Goal: Complete application form: Complete application form

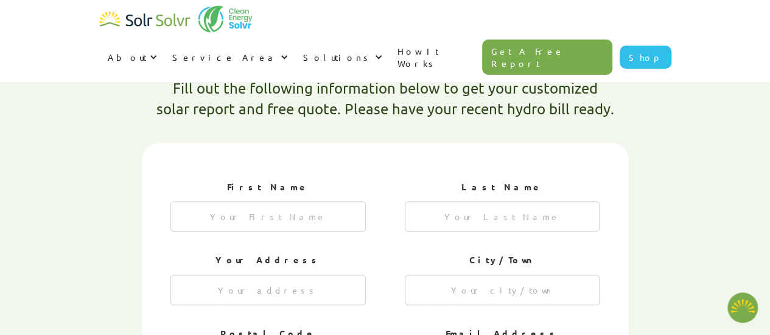
type textarea "x"
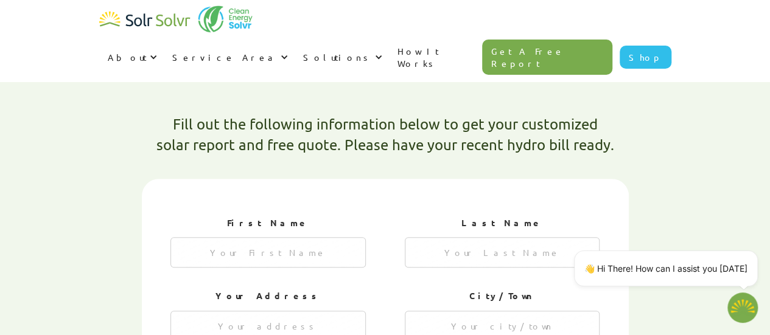
scroll to position [326, 0]
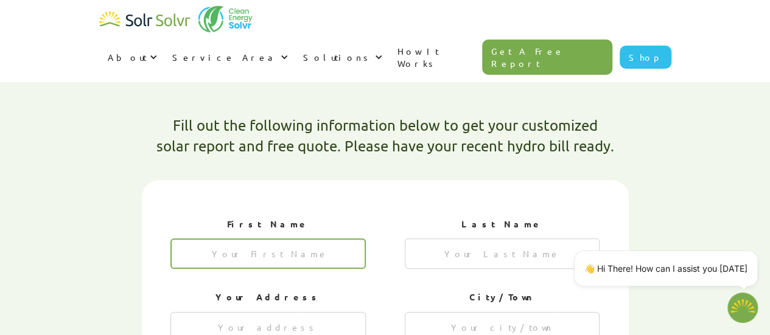
click at [285, 239] on input "1 of 4" at bounding box center [267, 254] width 195 height 30
type input "Bayo"
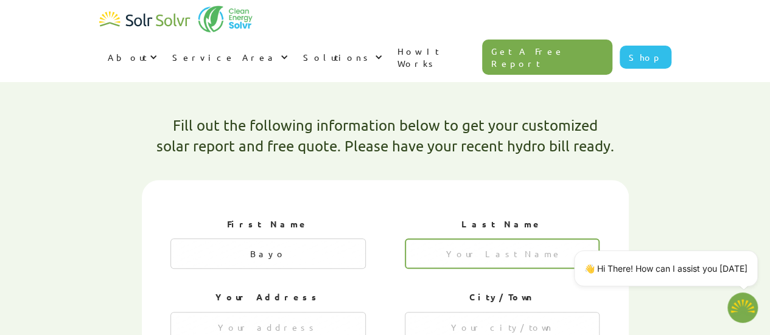
click at [507, 239] on input "1 of 4" at bounding box center [502, 254] width 195 height 30
type input "Osinubi"
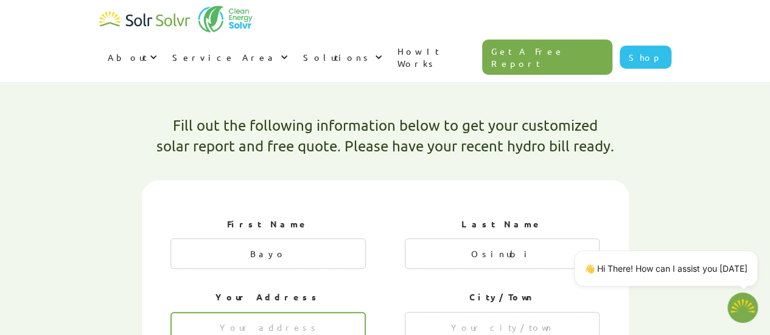
click at [265, 312] on input "1 of 4" at bounding box center [267, 327] width 195 height 30
type input "93 Windale Cres"
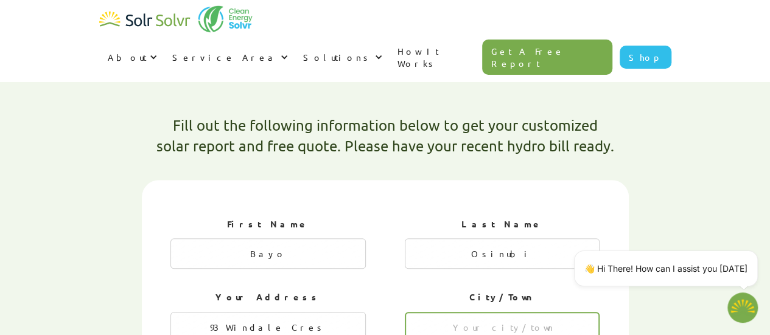
click at [489, 312] on input "1 of 4" at bounding box center [502, 327] width 195 height 30
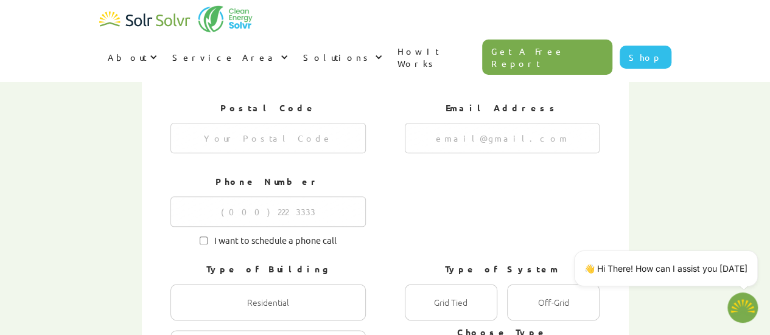
scroll to position [591, 0]
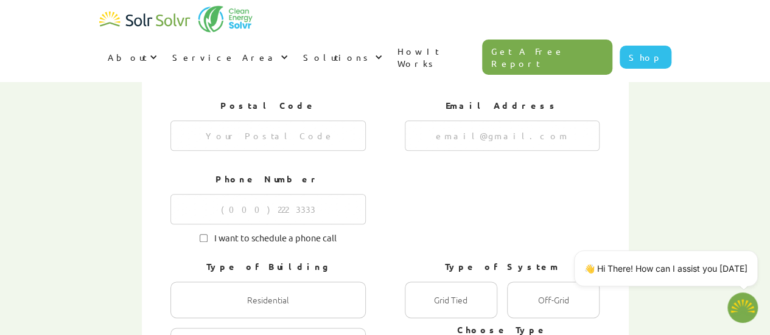
type input "Kitchener"
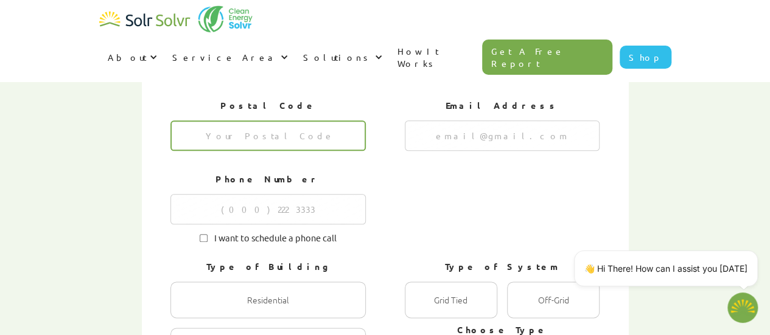
click at [287, 120] on input "1 of 4" at bounding box center [267, 135] width 195 height 30
type input "N2E 0A4"
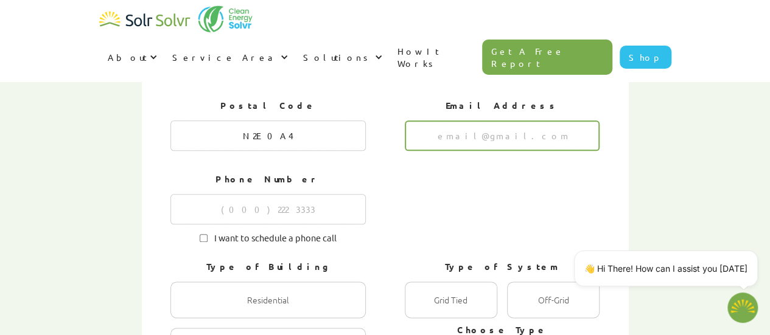
click at [522, 120] on input "1 of 4" at bounding box center [502, 135] width 195 height 30
type input "[EMAIL_ADDRESS][DOMAIN_NAME]"
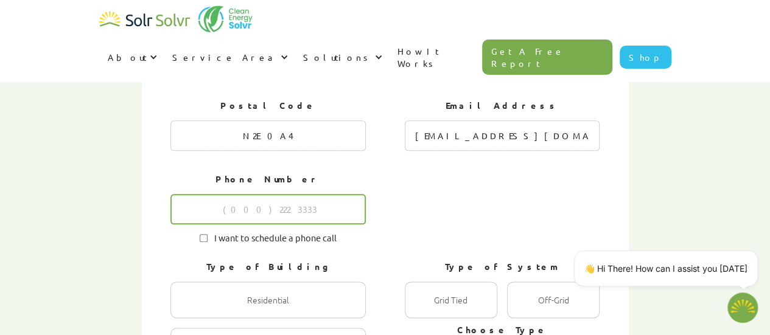
click at [296, 194] on input "1 of 4" at bounding box center [267, 209] width 195 height 30
type input "2266007491"
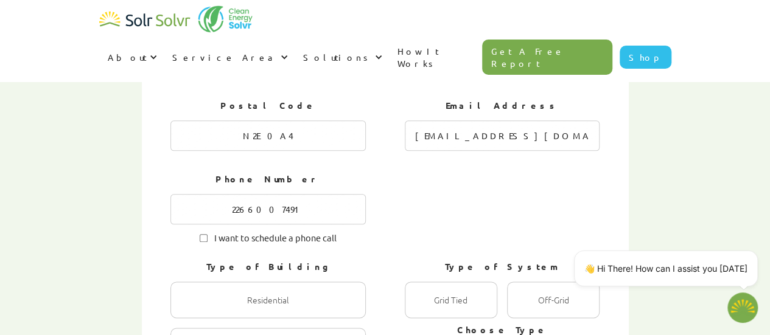
click at [203, 234] on input "I want to schedule a phone call" at bounding box center [204, 238] width 8 height 8
checkbox input "true"
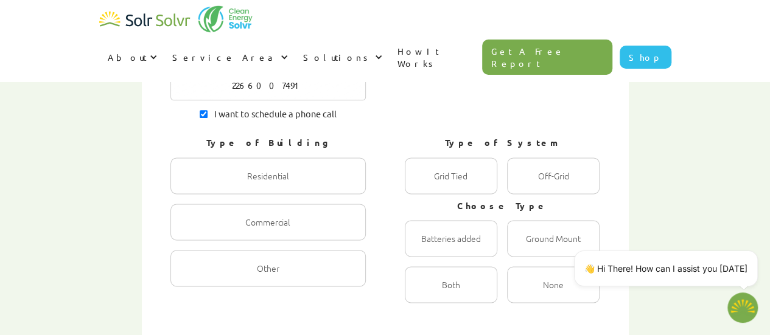
scroll to position [725, 0]
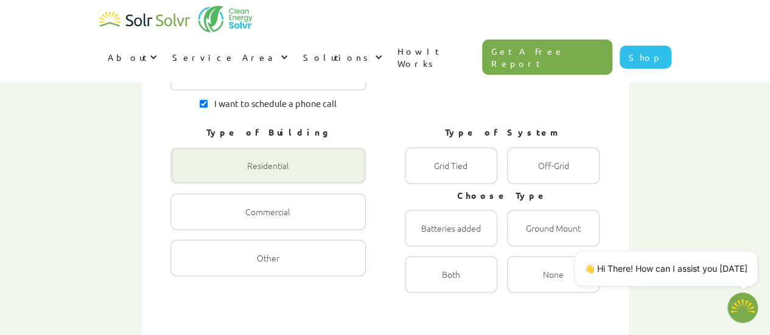
click at [276, 147] on div "1 of 4" at bounding box center [267, 165] width 195 height 37
click at [187, 175] on input "Residential Radio" at bounding box center [184, 179] width 8 height 8
radio input "true"
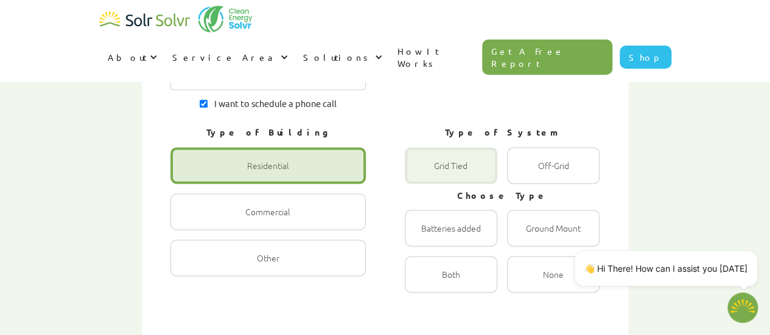
click at [448, 147] on div "1 of 4" at bounding box center [451, 165] width 92 height 37
click at [422, 175] on Tied "Grid Tied Radio" at bounding box center [418, 179] width 8 height 8
radio Tied "true"
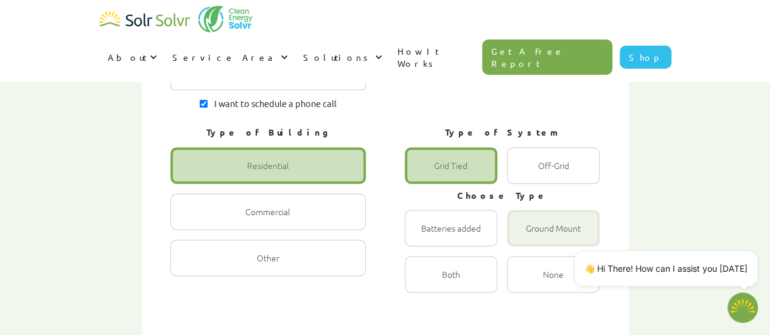
click at [543, 210] on div "1 of 4" at bounding box center [553, 228] width 92 height 37
click at [524, 237] on input "Ground Mount Radio" at bounding box center [520, 241] width 8 height 8
radio input "true"
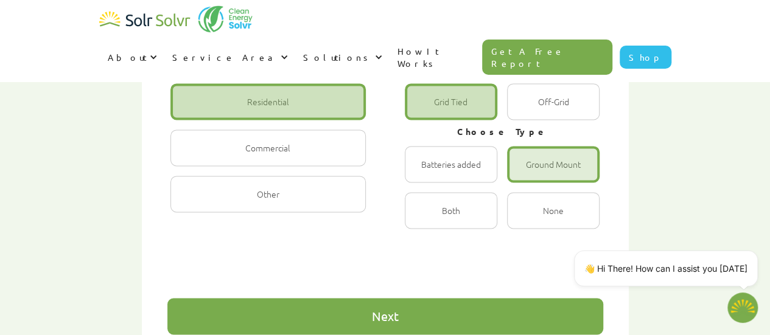
scroll to position [790, 0]
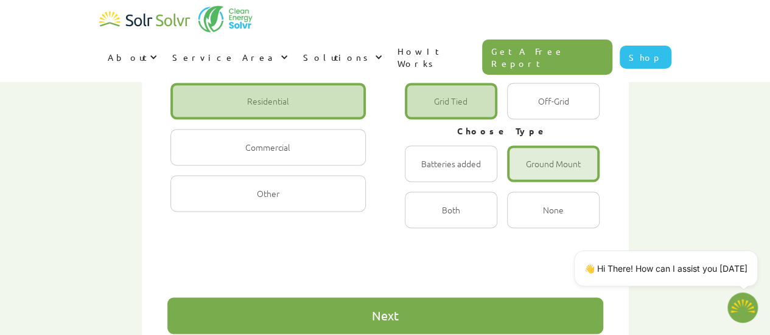
click at [383, 310] on div "Next" at bounding box center [385, 316] width 27 height 12
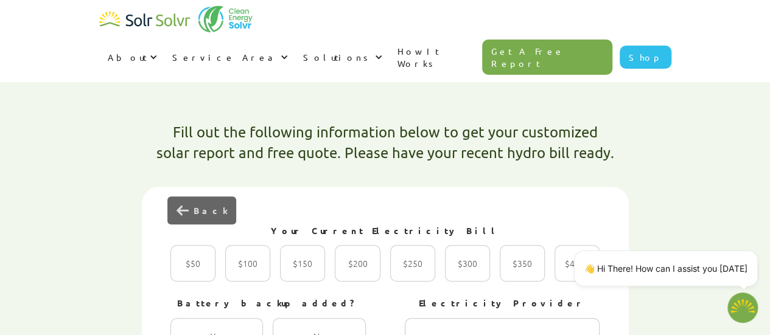
scroll to position [318, 0]
type textarea "x"
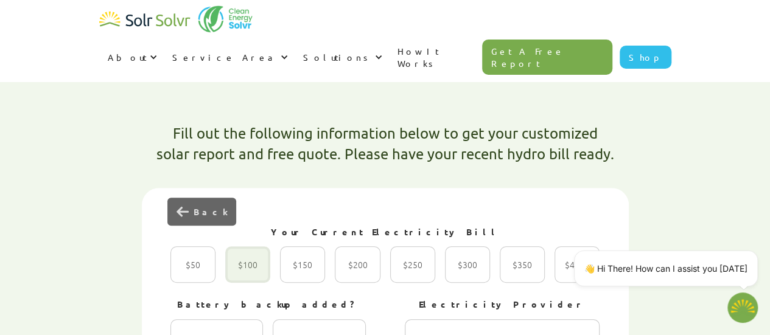
click at [256, 246] on div "2 of 4" at bounding box center [247, 264] width 45 height 37
click at [242, 274] on input "$100 Radio" at bounding box center [238, 278] width 8 height 8
radio input "true"
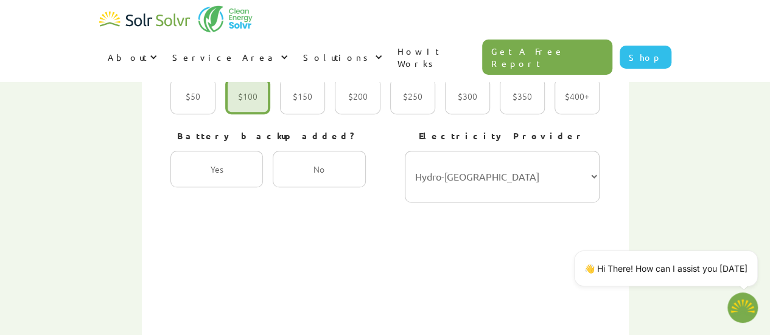
scroll to position [489, 0]
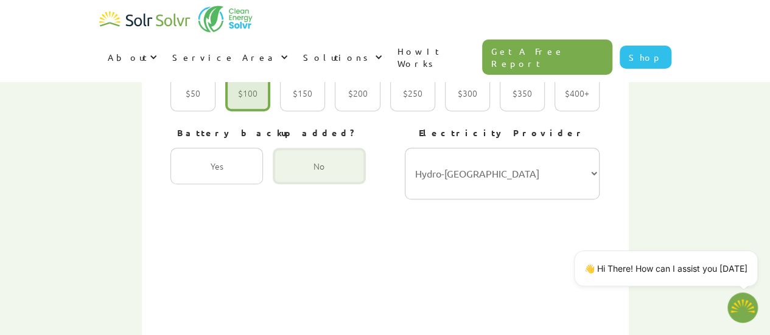
click at [327, 148] on div "2 of 4" at bounding box center [319, 166] width 92 height 37
click at [290, 175] on input "No Radio" at bounding box center [286, 179] width 8 height 8
radio input "true"
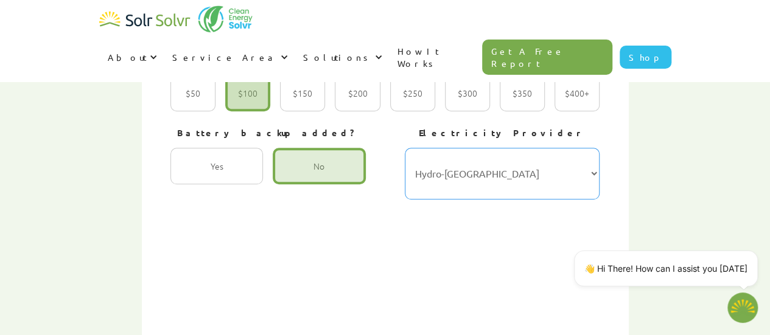
click at [590, 148] on select "Hydro-Québec Hydro One Ontario Power Generation BC Hydro Alectra Utilities ENMA…" at bounding box center [502, 174] width 195 height 52
select select "Ontario Power Generation"
click at [405, 148] on select "Hydro-Québec Hydro One Ontario Power Generation BC Hydro Alectra Utilities ENMA…" at bounding box center [502, 174] width 195 height 52
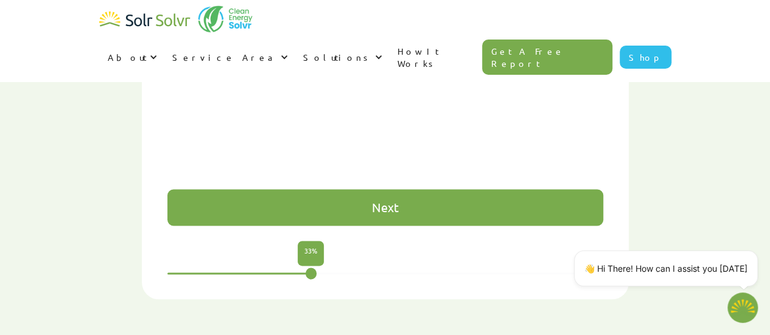
scroll to position [899, 0]
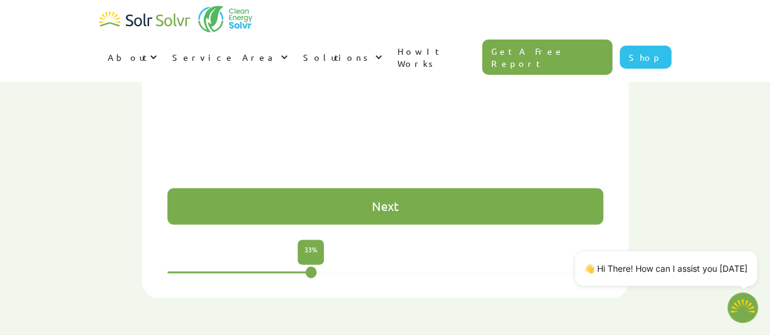
click at [396, 200] on div "Next" at bounding box center [385, 206] width 27 height 12
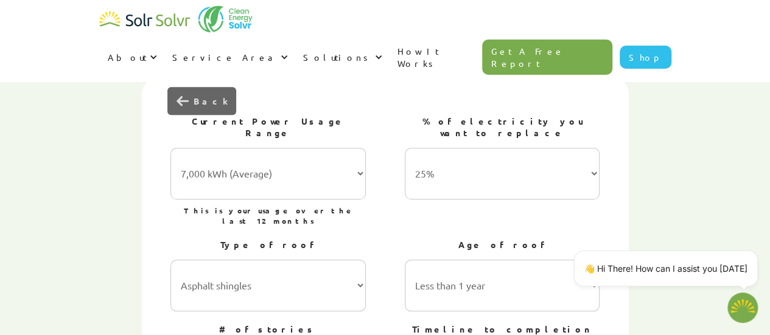
scroll to position [437, 0]
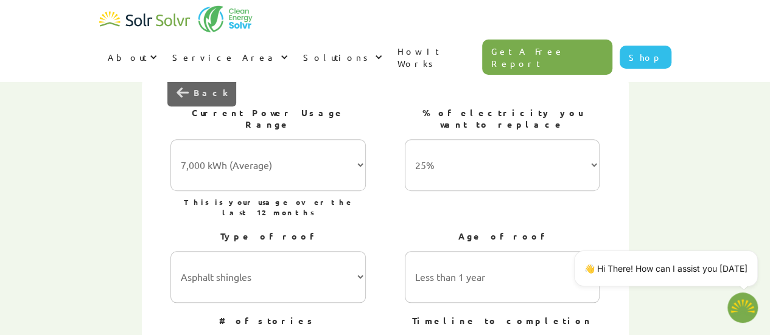
type textarea "x"
click at [361, 139] on select "7,000 kWh (Average) 10,000 kWh 15,000 kWh 20,000 kWh 25,000 kWh+" at bounding box center [267, 165] width 195 height 52
click at [170, 139] on select "7,000 kWh (Average) 10,000 kWh 15,000 kWh 20,000 kWh 25,000 kWh+" at bounding box center [267, 165] width 195 height 52
click at [596, 139] on select "25% 50% 75% 100%" at bounding box center [502, 165] width 195 height 52
click at [496, 251] on select "Less than 1 year 1-5 years 5-10 years 10-15 years 20-30 years 30+ years" at bounding box center [502, 277] width 195 height 52
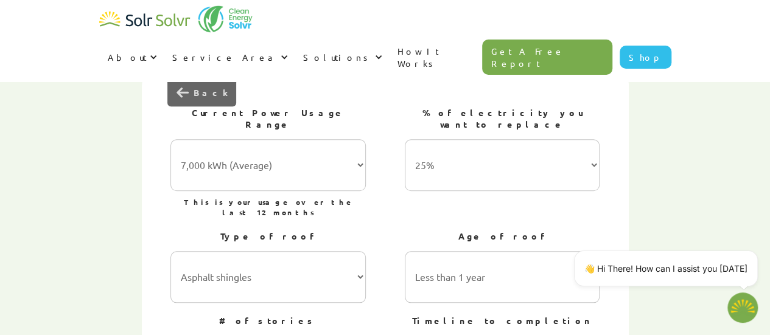
click at [576, 139] on select "25% 50% 75% 100%" at bounding box center [502, 165] width 195 height 52
select select "100%"
click at [405, 139] on select "25% 50% 75% 100%" at bounding box center [502, 165] width 195 height 52
click at [355, 251] on select "Asphalt shingles Metal roofing Stone-coated steel Slate Rubber slate Clay and c…" at bounding box center [267, 277] width 195 height 52
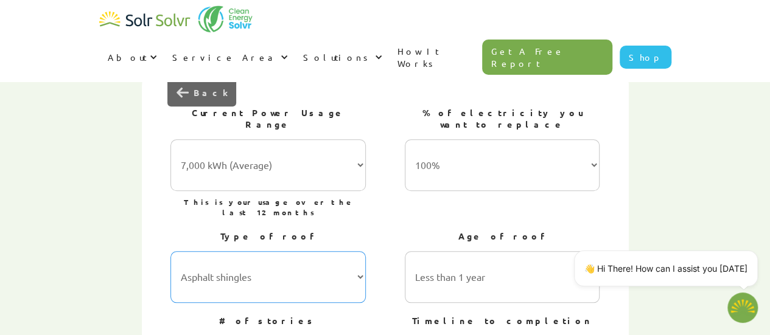
click at [170, 251] on select "Asphalt shingles Metal roofing Stone-coated steel Slate Rubber slate Clay and c…" at bounding box center [267, 277] width 195 height 52
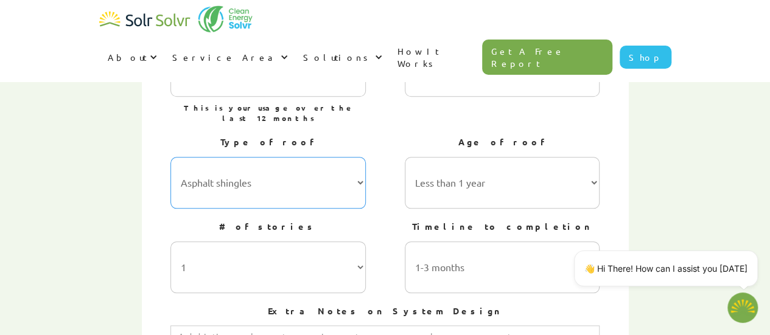
scroll to position [535, 0]
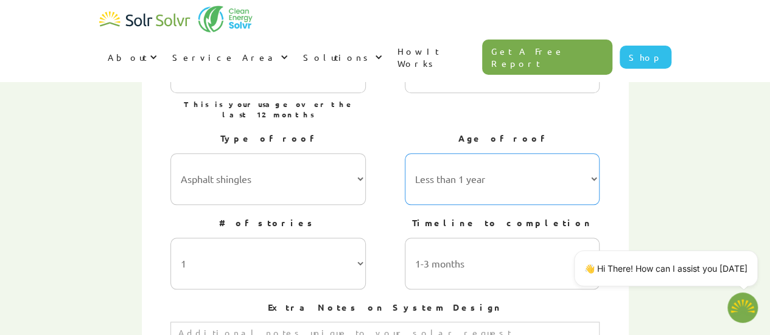
click at [591, 153] on select "Less than 1 year 1-5 years 5-10 years 10-15 years 20-30 years 30+ years" at bounding box center [502, 179] width 195 height 52
select select "10-15 years"
click at [405, 153] on select "Less than 1 year 1-5 years 5-10 years 10-15 years 20-30 years 30+ years" at bounding box center [502, 179] width 195 height 52
click at [362, 238] on select "1 2 3 or more" at bounding box center [267, 264] width 195 height 52
click at [612, 167] on div "First Name Bayo Last Name [PERSON_NAME] Your Address 93 Windale Cres City/Town …" at bounding box center [385, 317] width 487 height 692
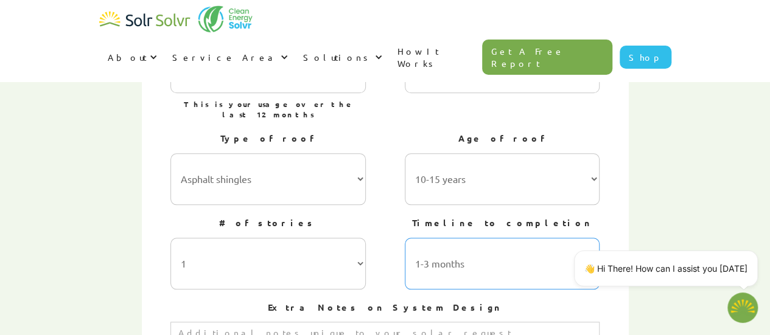
click at [589, 238] on select "1-3 months 3-6 months 6-12 months 12-24 months 24+ months" at bounding box center [502, 264] width 195 height 52
click at [405, 238] on select "1-3 months 3-6 months 6-12 months 12-24 months 24+ months" at bounding box center [502, 264] width 195 height 52
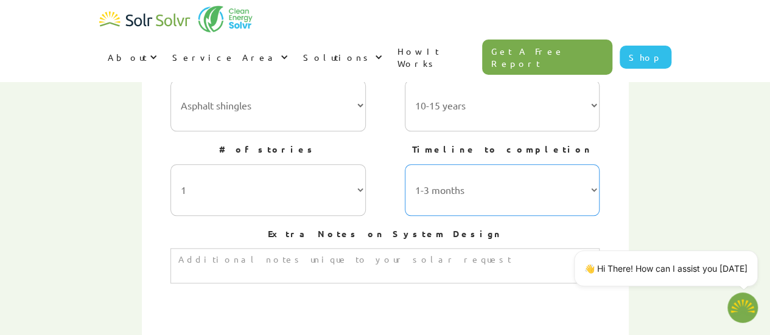
scroll to position [610, 0]
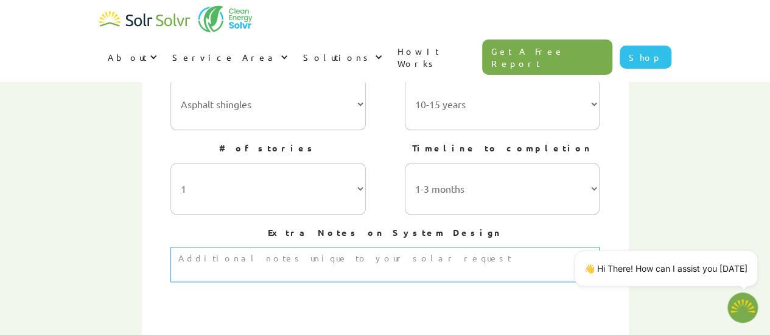
click at [400, 247] on textarea "3 of 4" at bounding box center [384, 264] width 429 height 35
click at [370, 247] on textarea "I'd rather a ground mount system so we do not goon the roof." at bounding box center [384, 264] width 429 height 35
type textarea "I'd rather a ground mount system so we do not go to the roof."
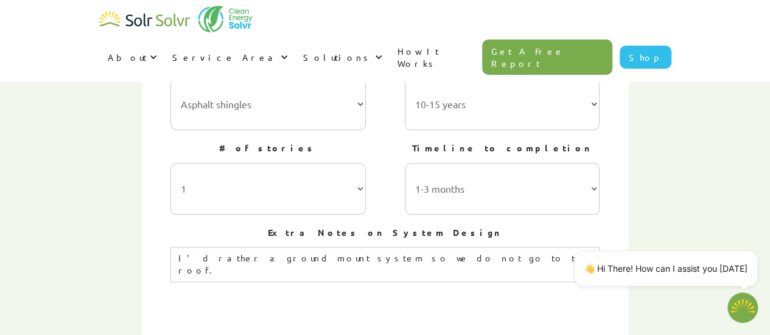
click at [682, 171] on div "Fill out the following information below to get your customized solar report an…" at bounding box center [385, 192] width 767 height 792
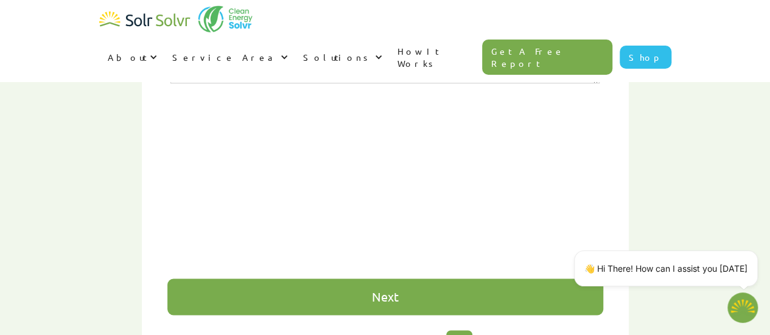
scroll to position [825, 0]
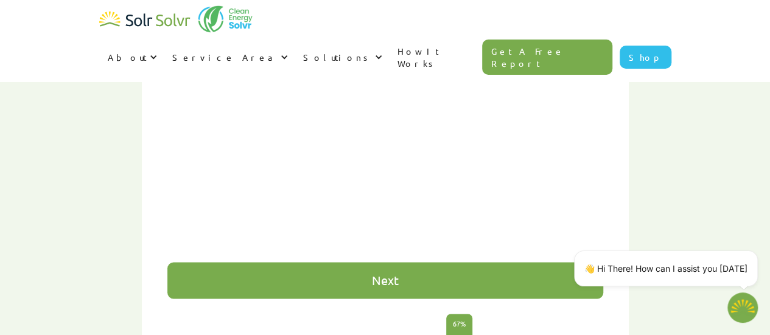
click at [394, 262] on div "Next" at bounding box center [385, 280] width 436 height 37
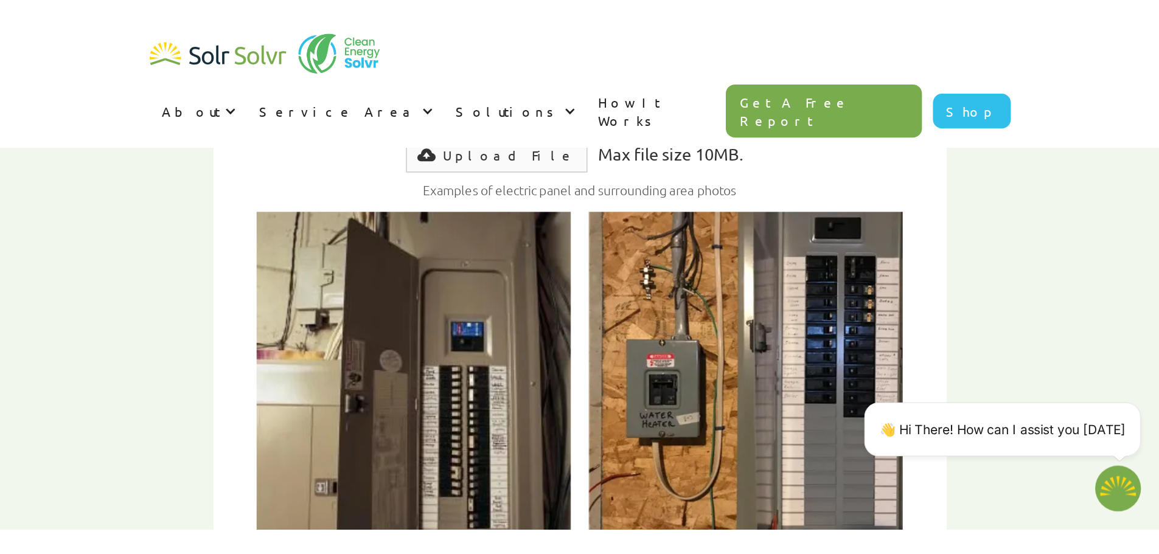
scroll to position [660, 0]
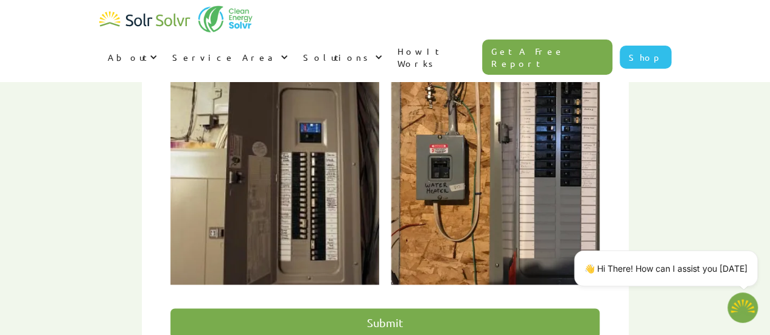
type textarea "x"
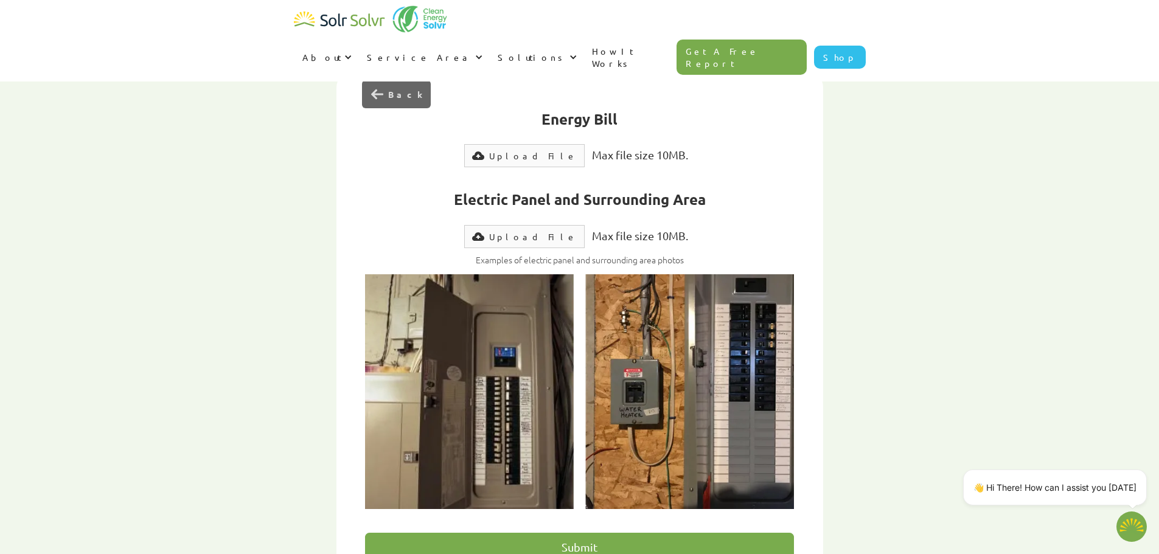
scroll to position [434, 0]
click at [539, 231] on div "Upload File" at bounding box center [533, 237] width 88 height 12
type input "Submit"
type textarea "x"
click at [526, 150] on div "Upload File" at bounding box center [533, 156] width 88 height 12
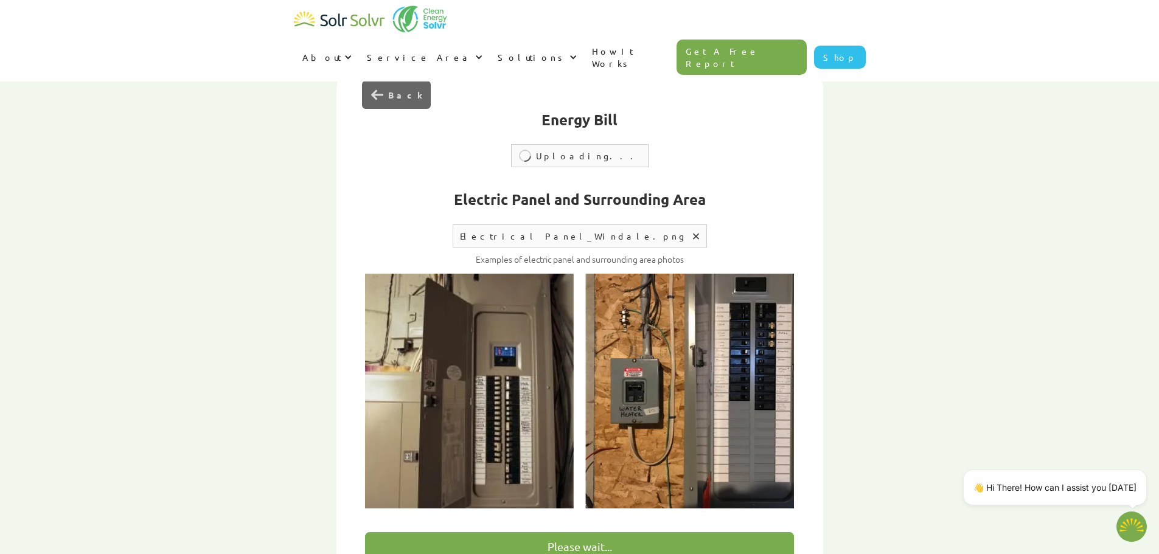
type input "Submit"
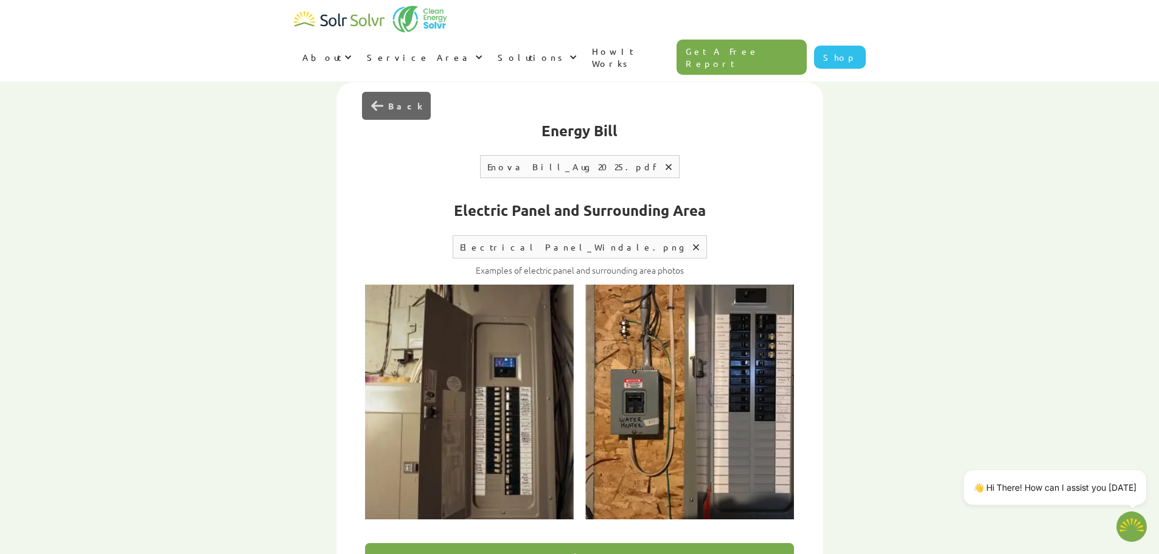
scroll to position [504, 0]
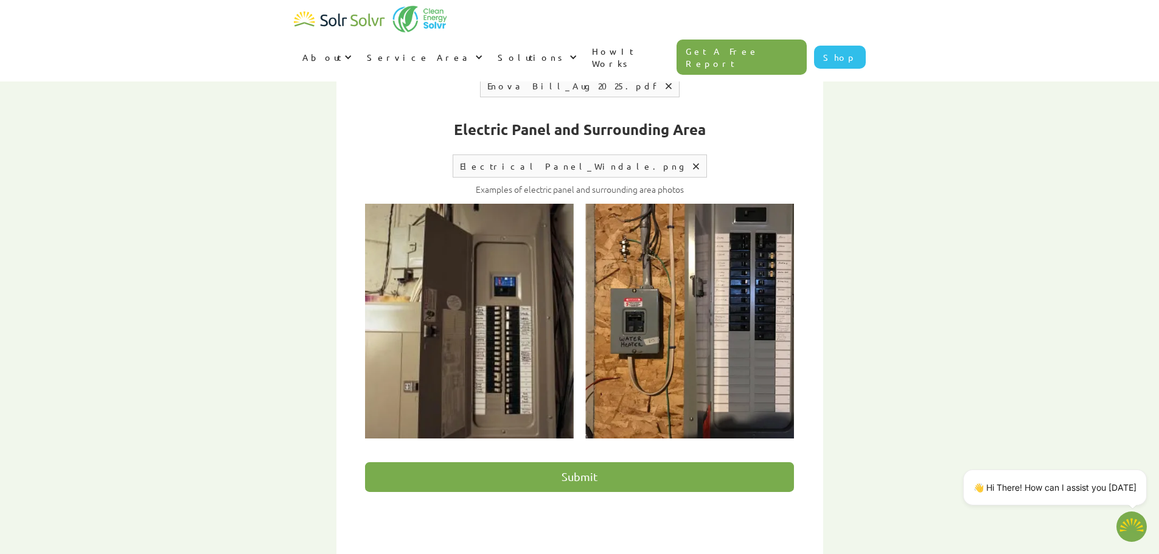
click at [666, 83] on div "Remove file" at bounding box center [669, 86] width 6 height 6
type textarea "x"
click at [534, 80] on div "Upload File" at bounding box center [533, 86] width 88 height 12
click at [595, 335] on input "Submit" at bounding box center [579, 477] width 429 height 30
type input "Please wait..."
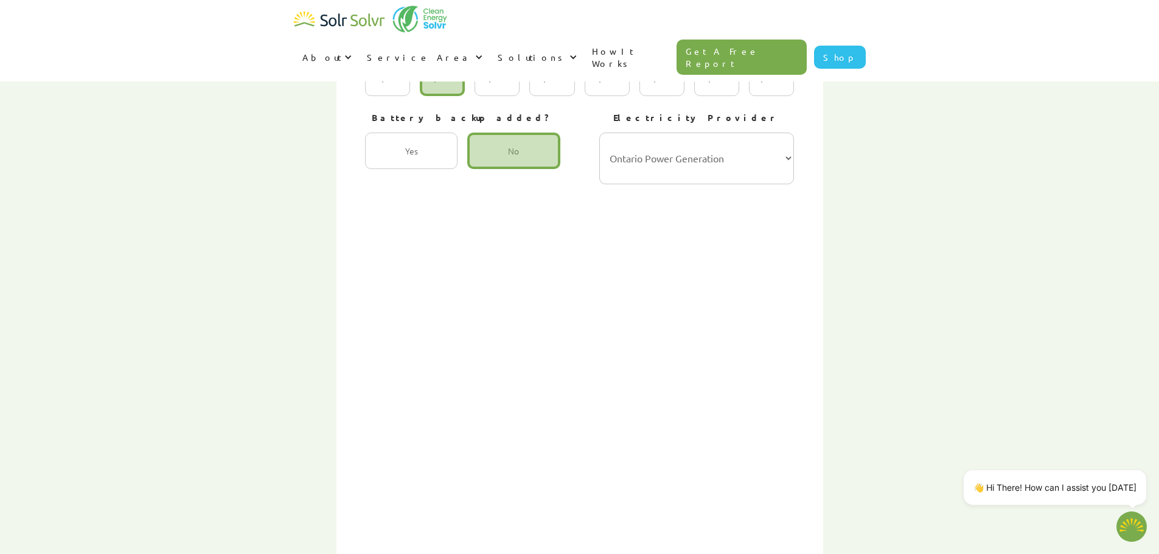
type textarea "x"
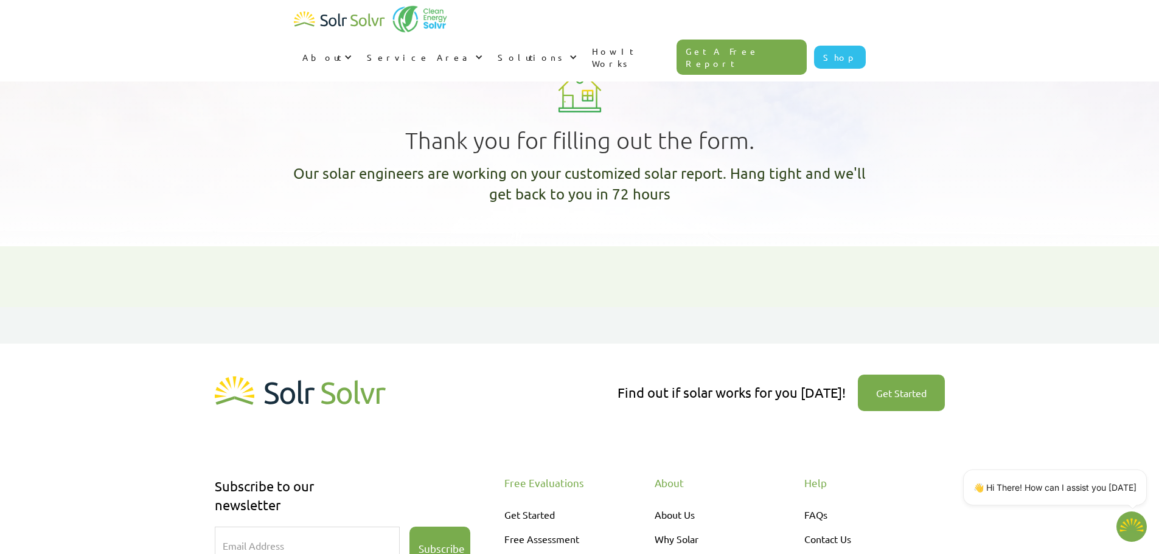
type textarea "x"
